Goal: Book appointment/travel/reservation

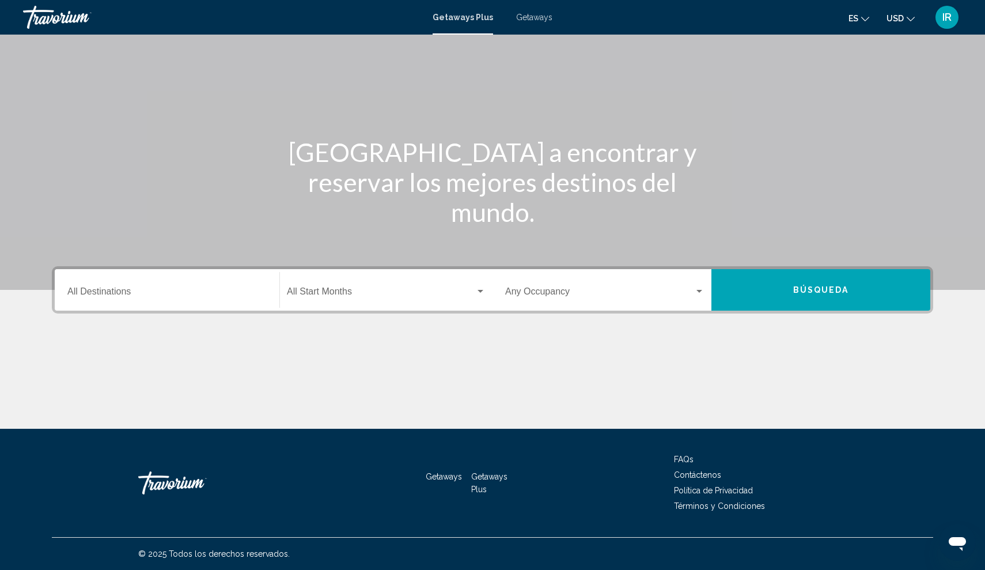
scroll to position [56, 0]
click at [128, 293] on input "Destination All Destinations" at bounding box center [166, 294] width 199 height 10
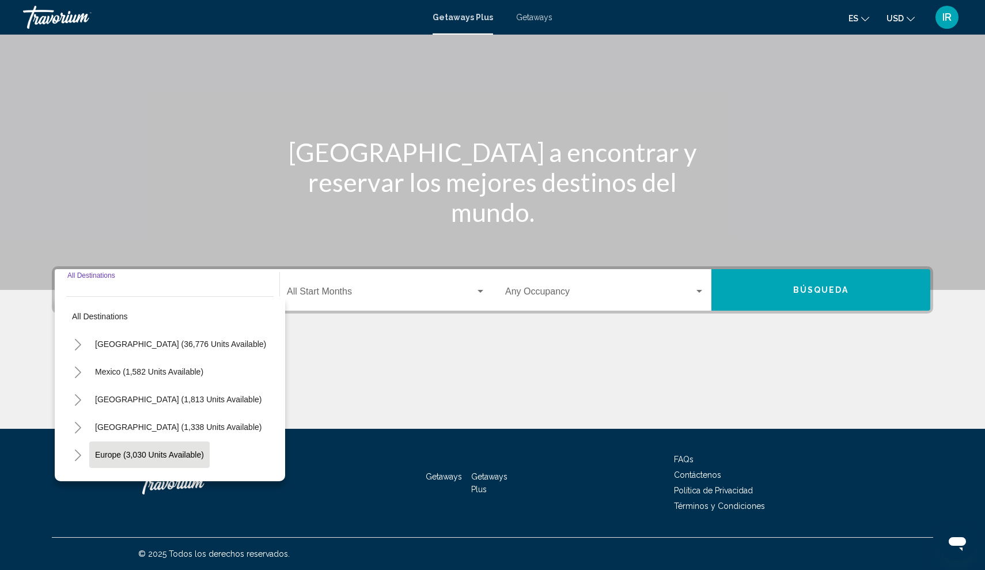
click at [116, 442] on button "Europe (3,030 units available)" at bounding box center [149, 454] width 120 height 26
type input "**********"
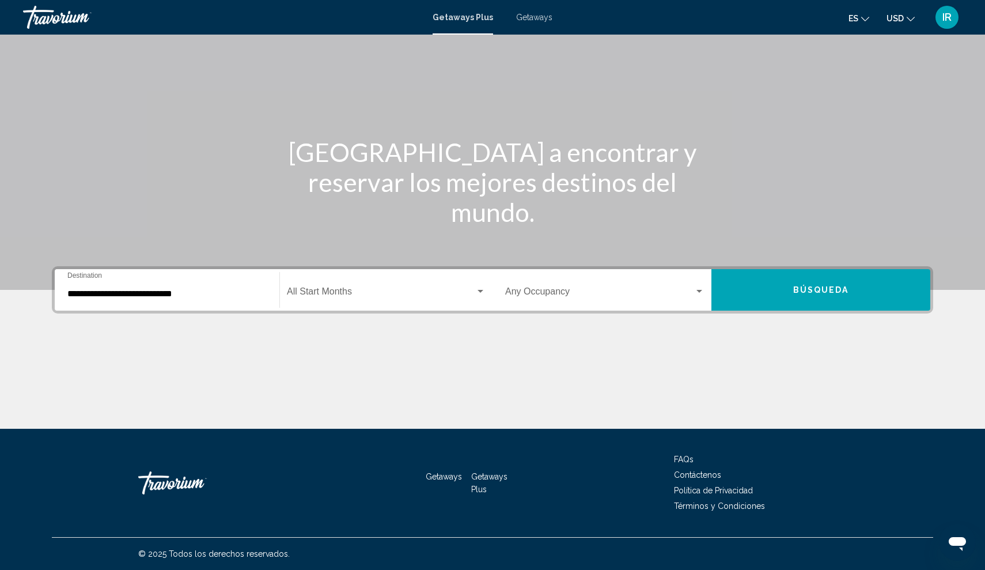
click at [410, 304] on div "Start Month All Start Months" at bounding box center [386, 290] width 199 height 36
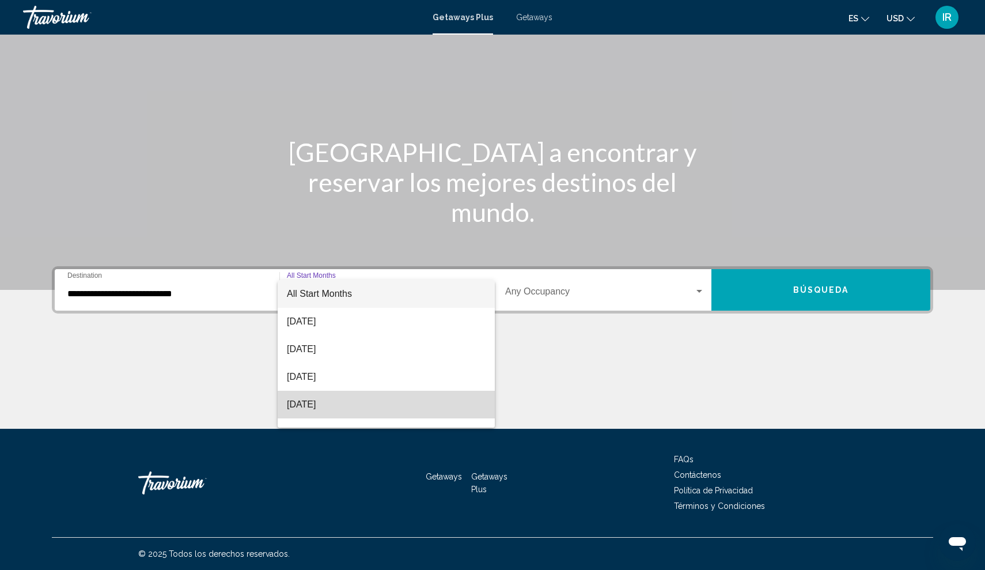
click at [360, 411] on span "[DATE]" at bounding box center [386, 405] width 199 height 28
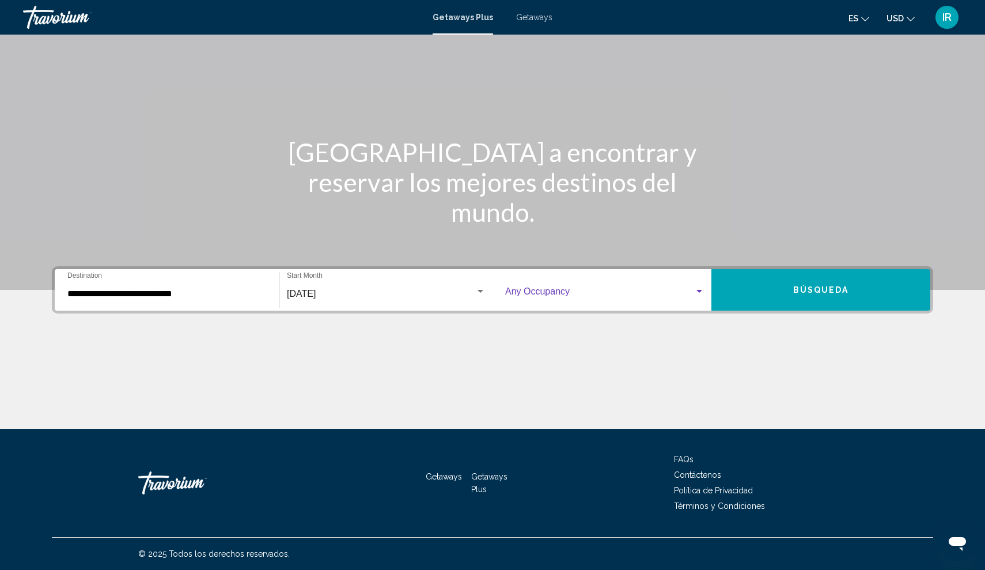
click at [602, 291] on span "Search widget" at bounding box center [599, 294] width 189 height 10
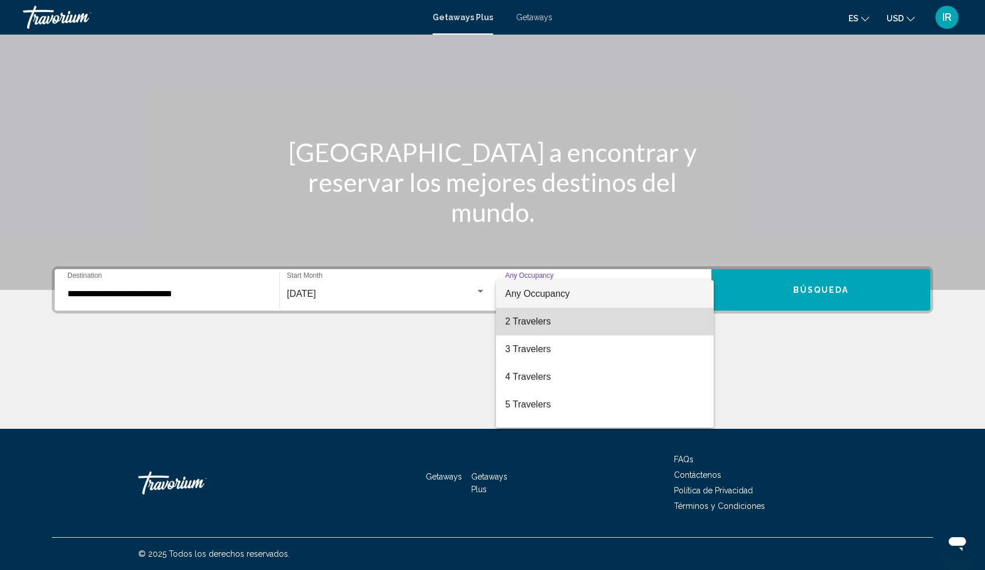
click at [577, 313] on span "2 Travelers" at bounding box center [604, 322] width 199 height 28
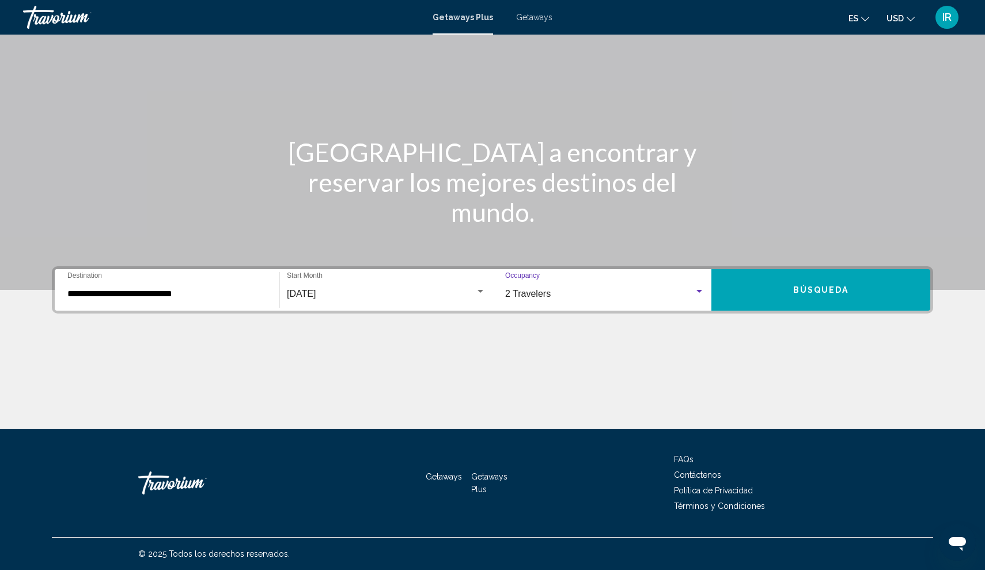
click at [786, 297] on button "Búsqueda" at bounding box center [820, 289] width 219 height 41
